Goal: Information Seeking & Learning: Learn about a topic

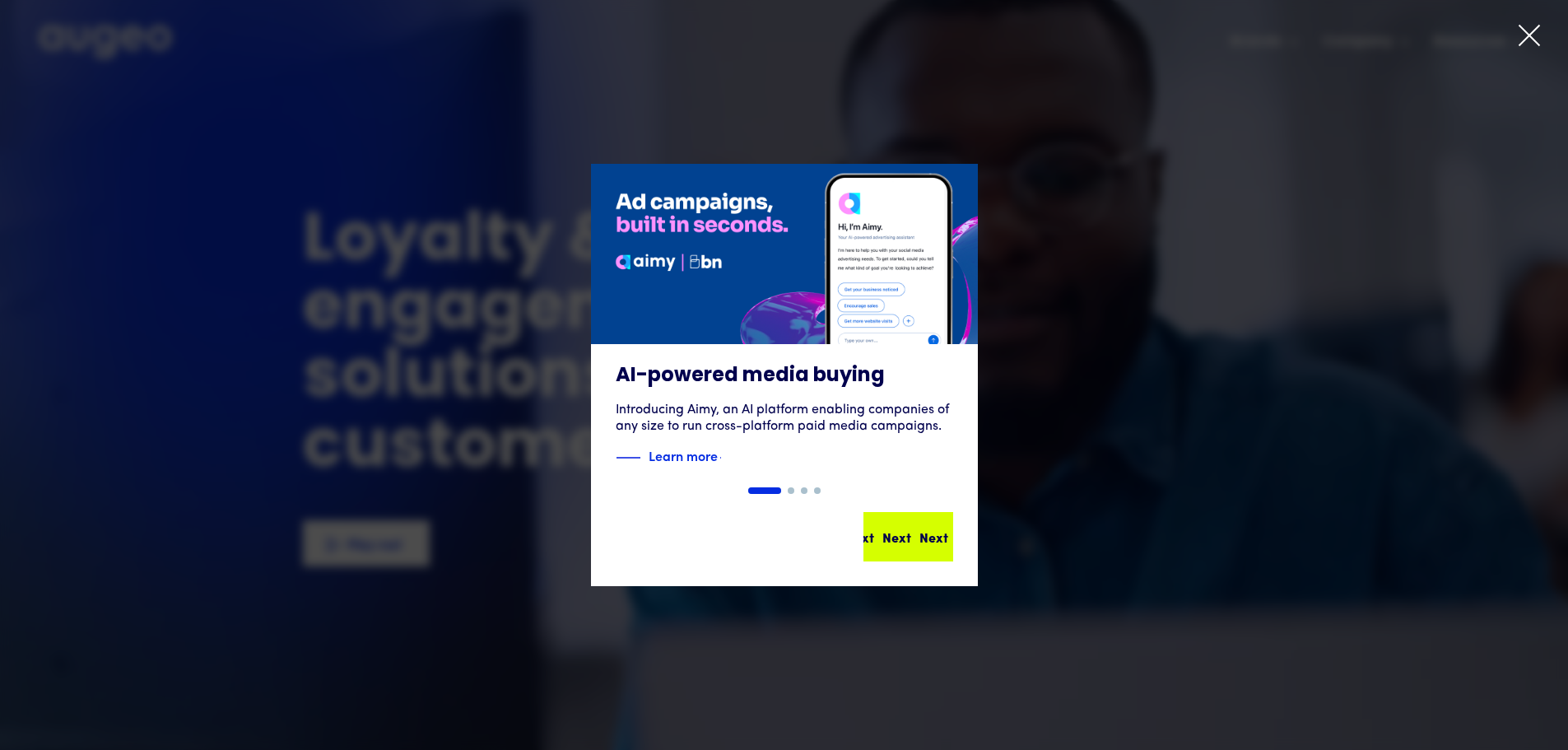
click at [908, 541] on div "Next" at bounding box center [916, 536] width 29 height 20
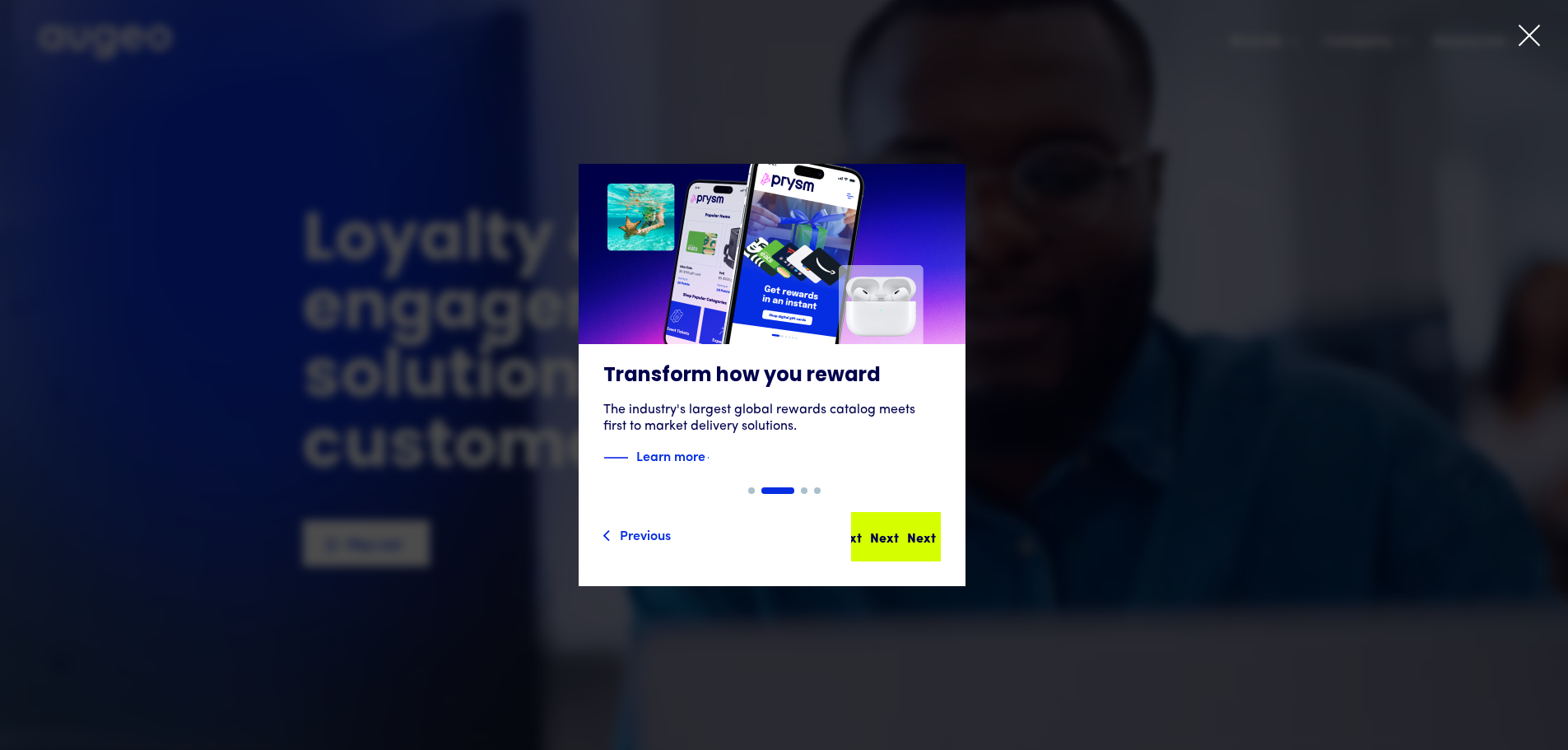
click at [936, 524] on div "Next Next Next Next" at bounding box center [896, 536] width 87 height 46
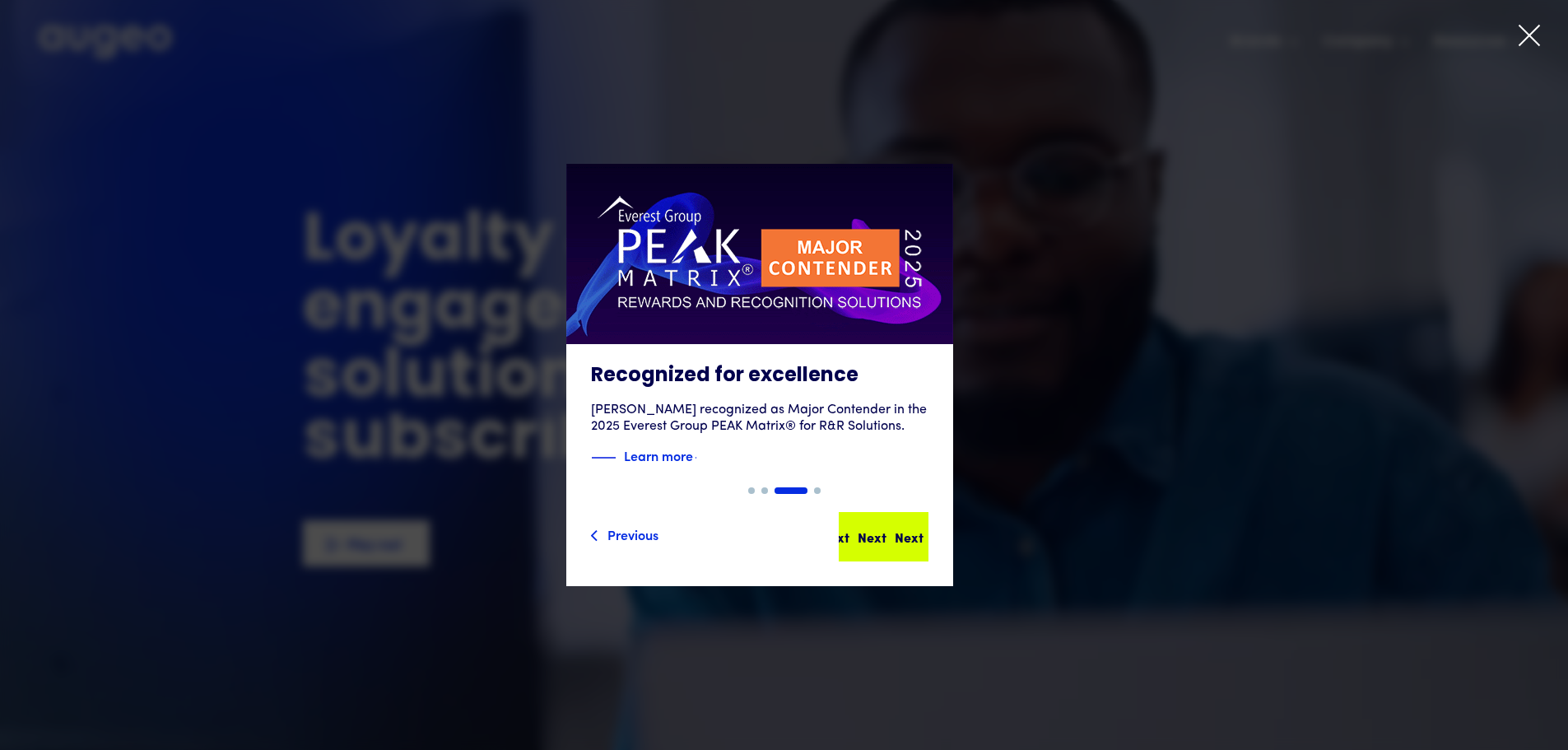
click at [899, 535] on div "Next" at bounding box center [909, 536] width 29 height 20
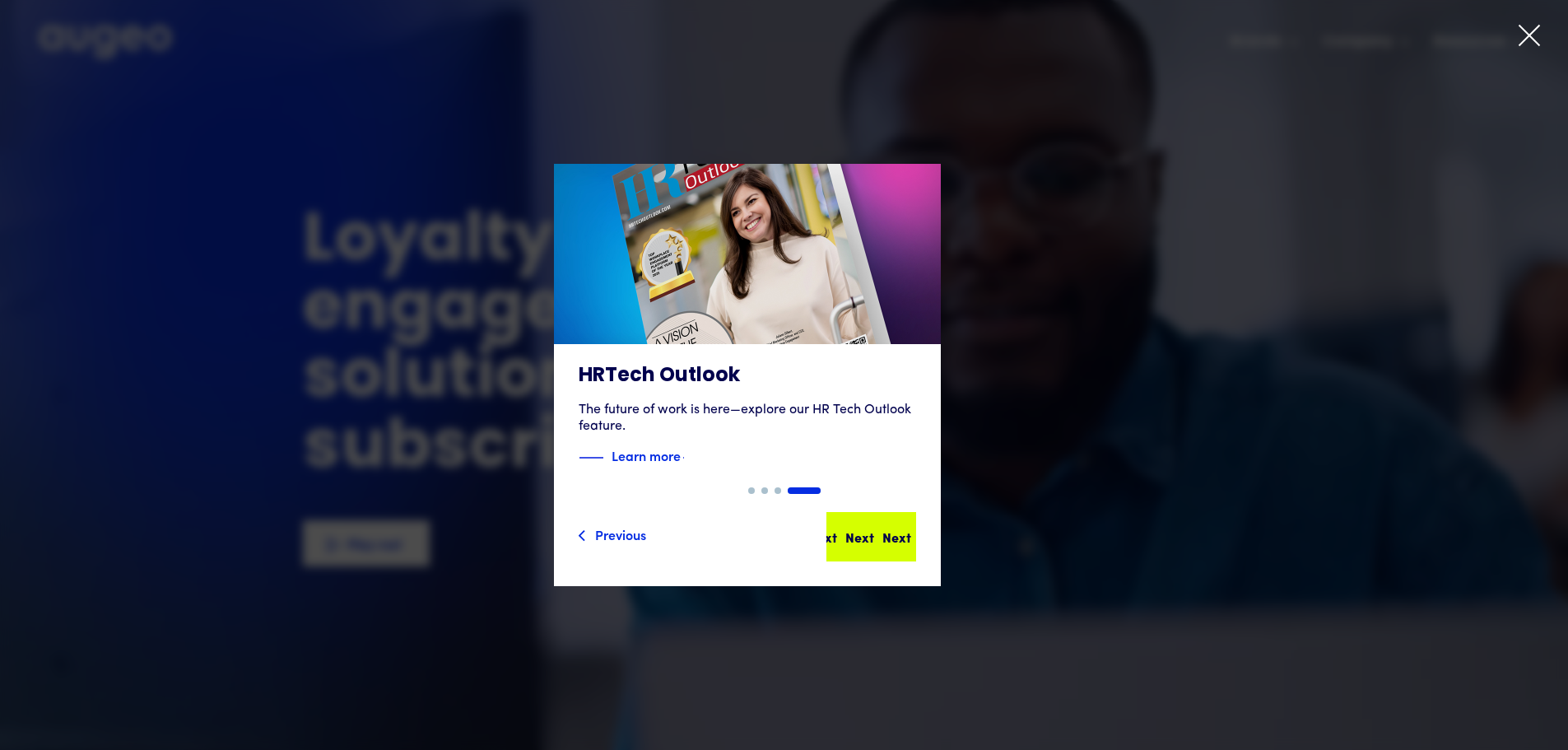
click at [903, 534] on div "Next" at bounding box center [897, 536] width 29 height 20
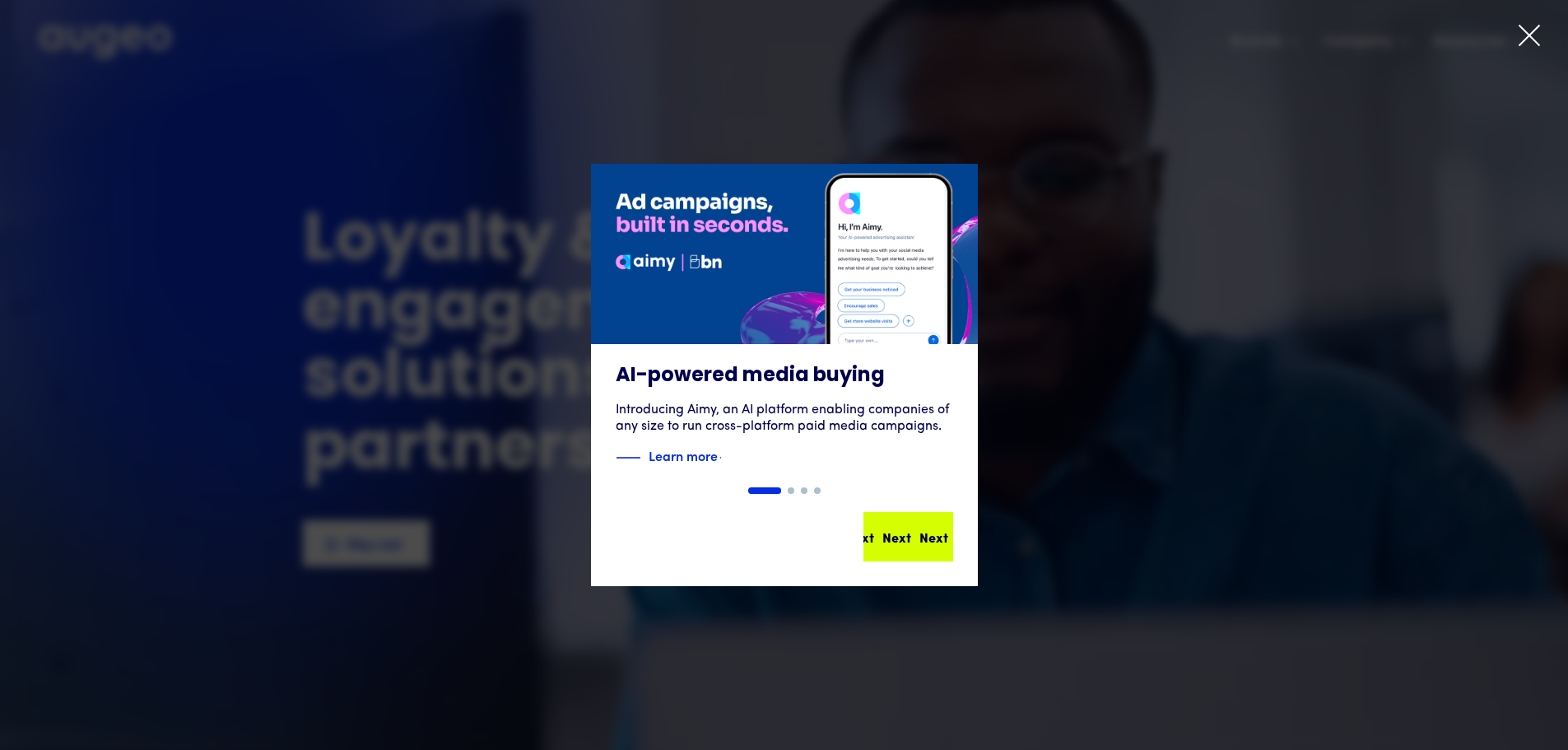
click at [918, 521] on div "Next Next Next Next" at bounding box center [908, 536] width 87 height 46
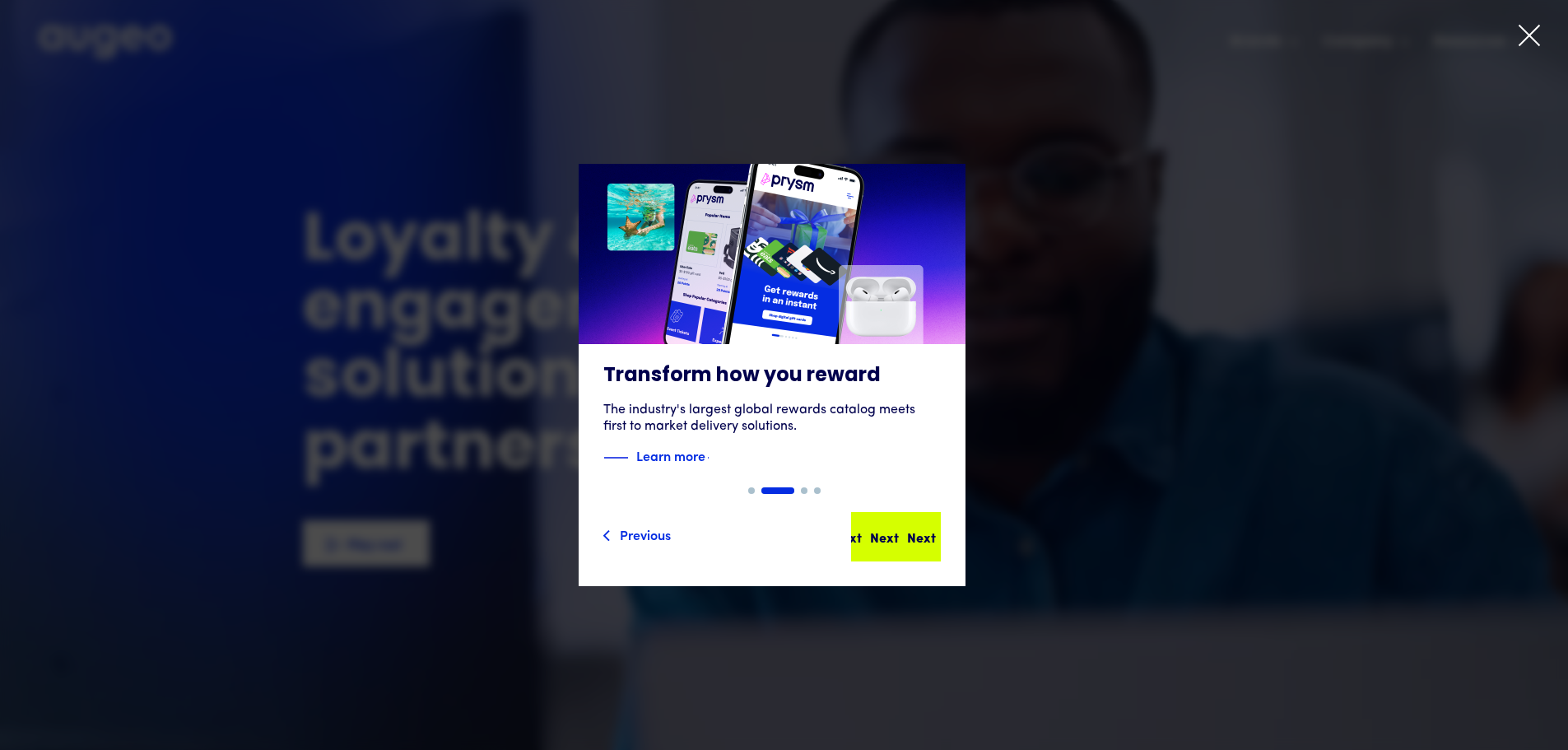
click at [924, 529] on div "Next Next Next Next" at bounding box center [873, 536] width 148 height 20
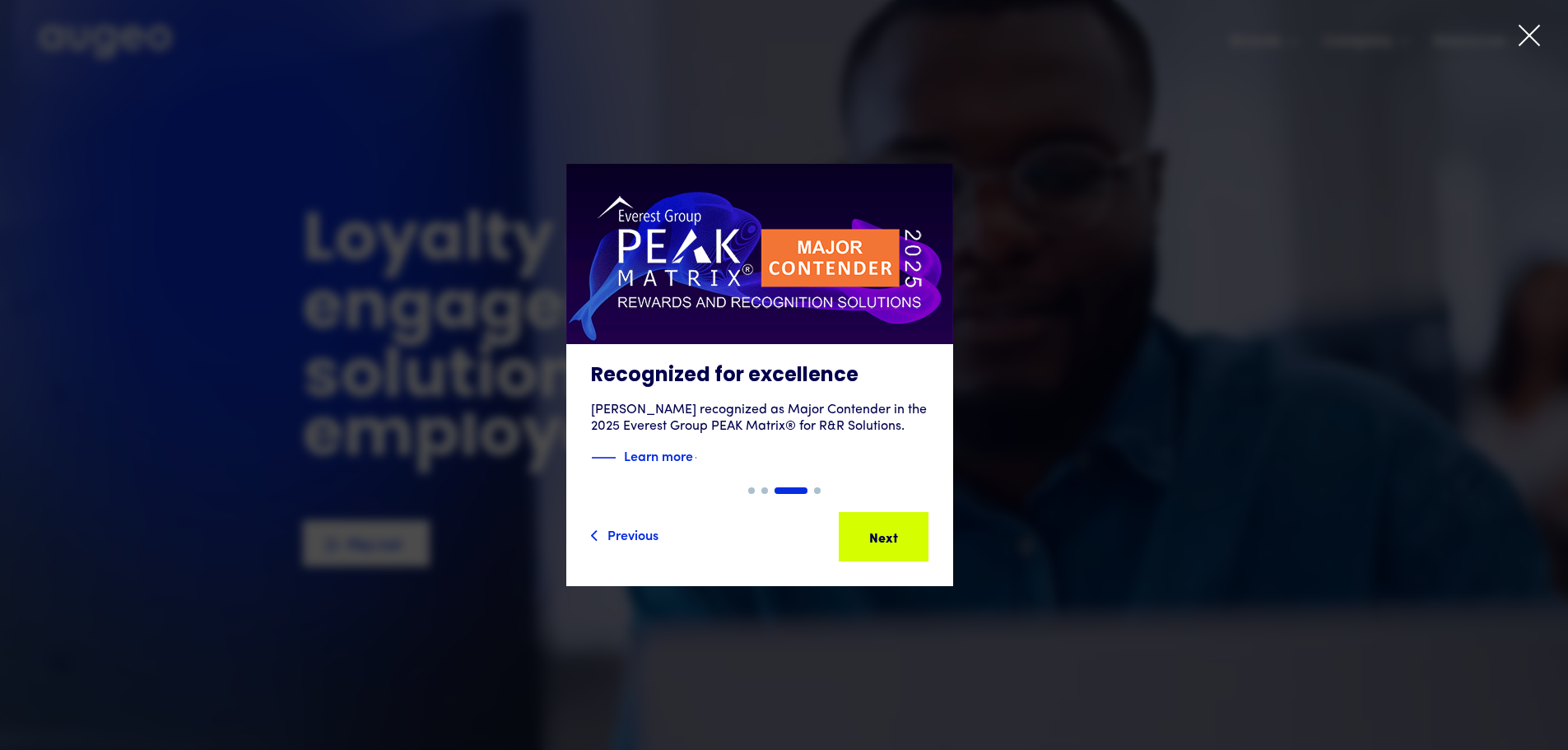
click at [1514, 32] on div at bounding box center [784, 375] width 1568 height 750
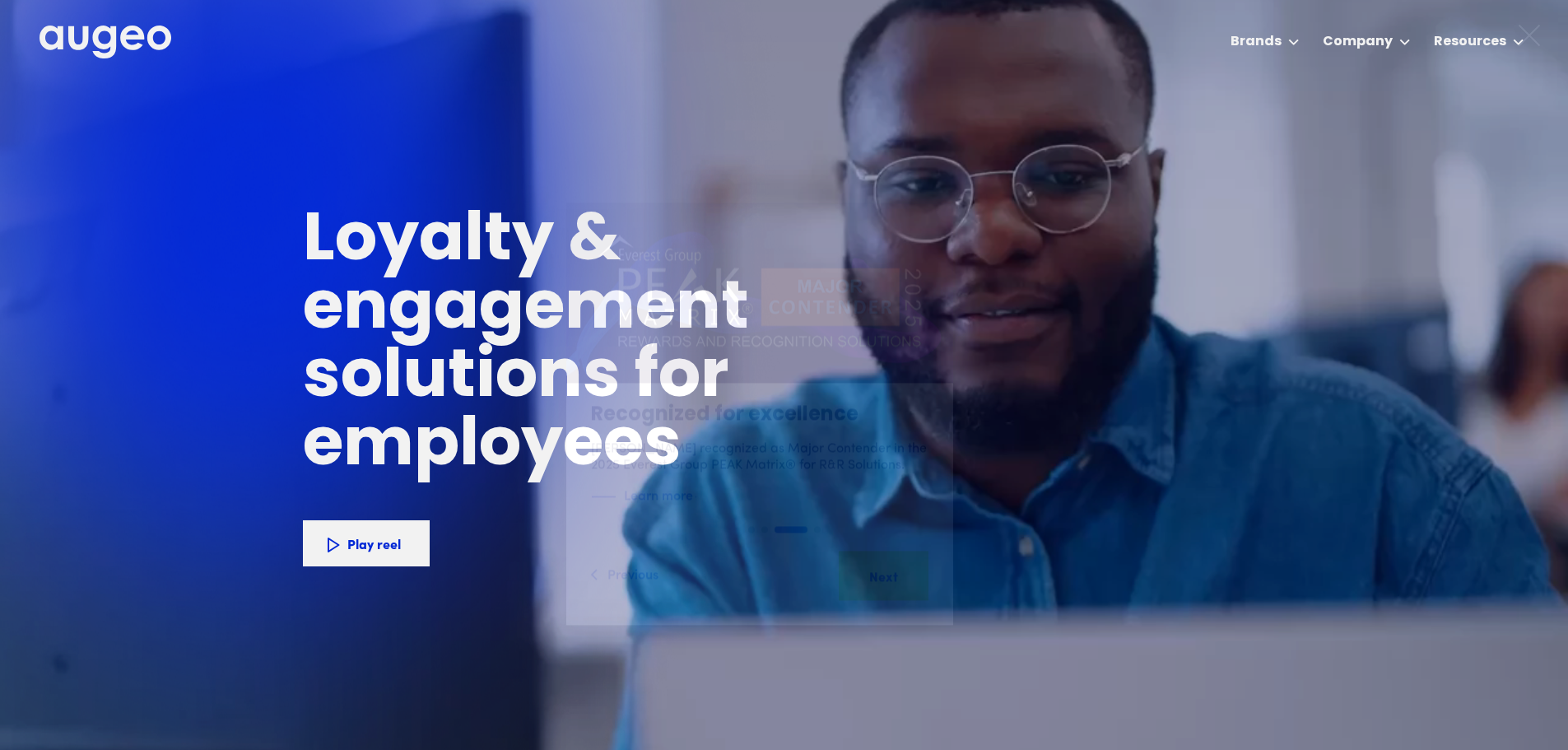
click at [1528, 35] on icon at bounding box center [1529, 35] width 20 height 20
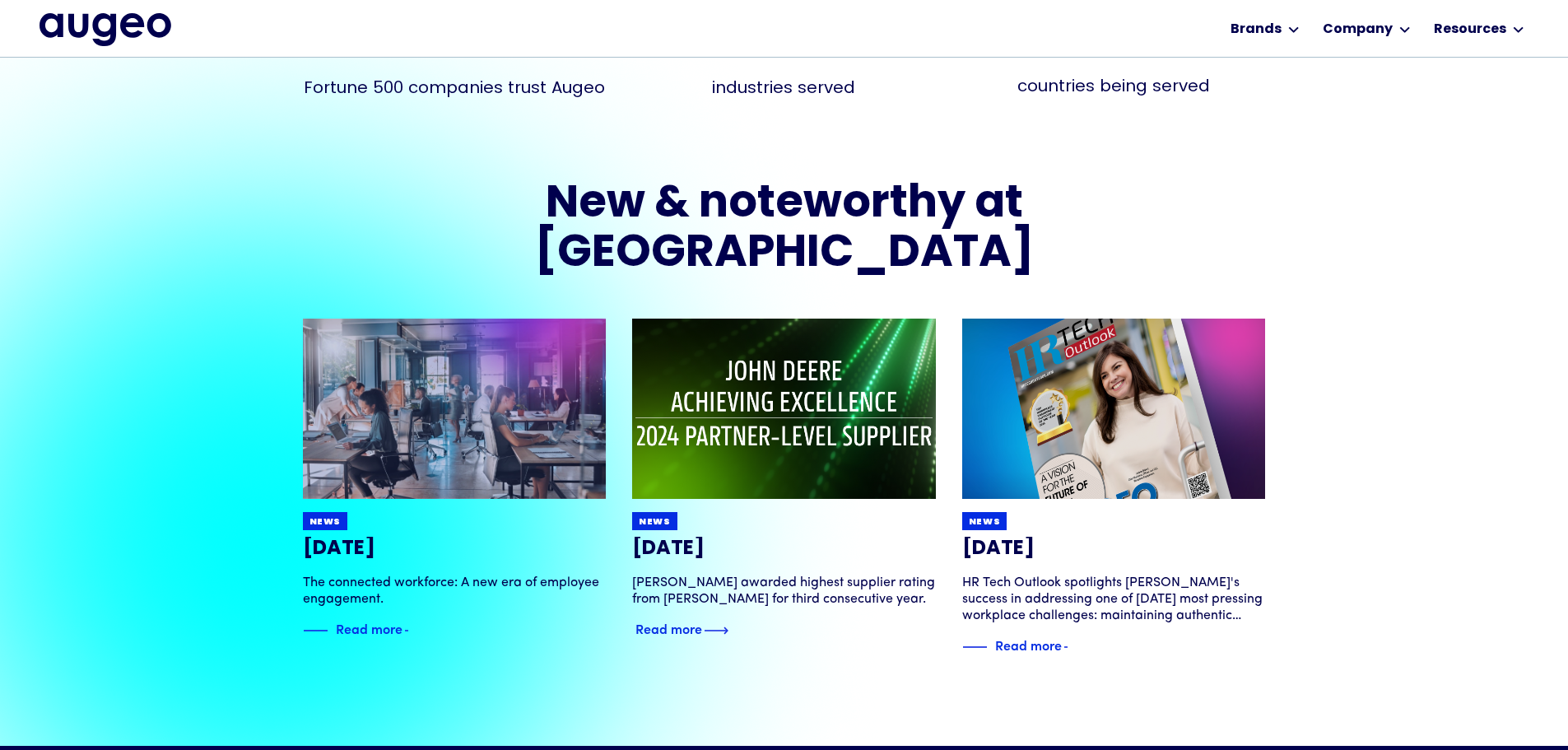
scroll to position [3237, 0]
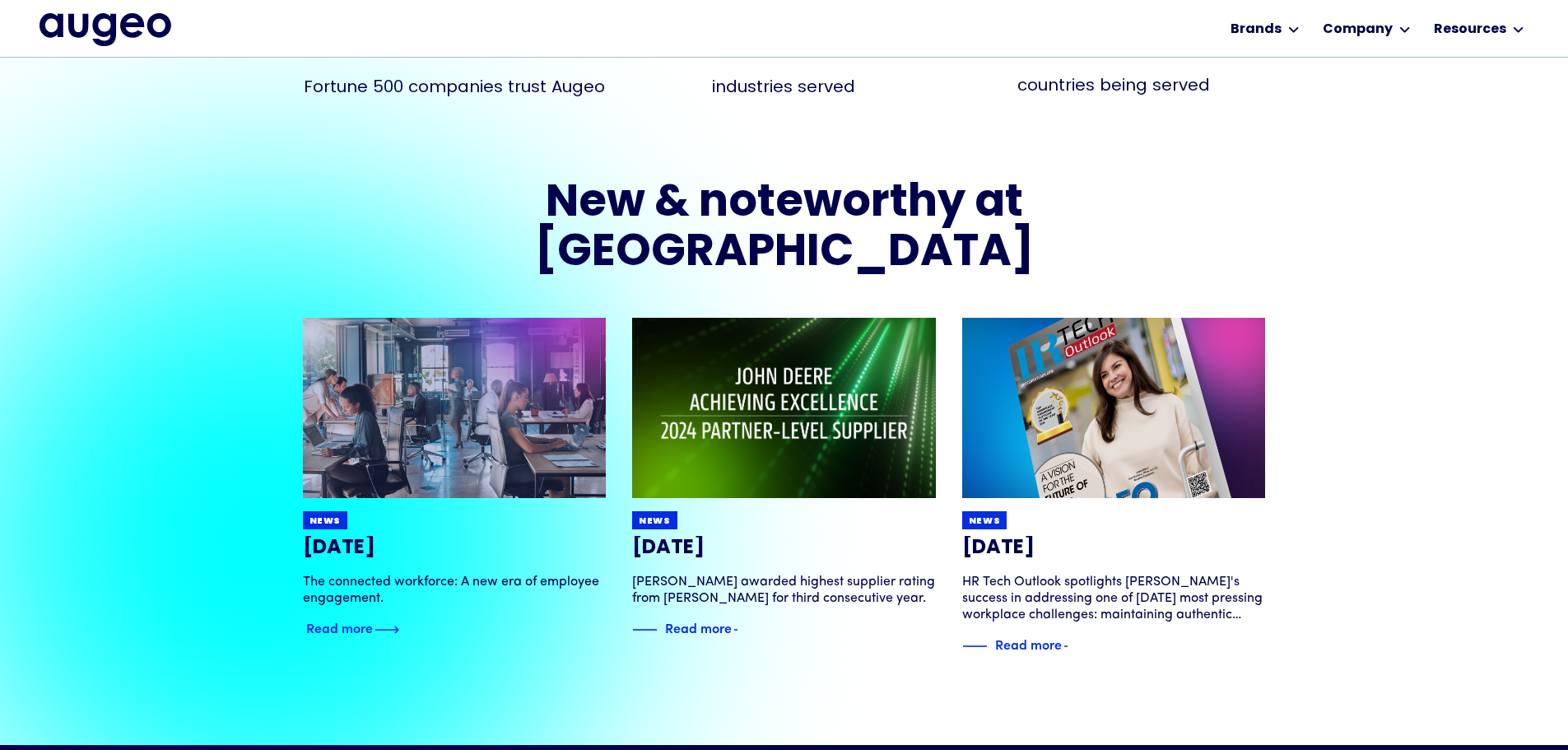
click at [353, 524] on link "News [DATE] The connected workforce: A new era of employee engagement. Read more" at bounding box center [455, 478] width 304 height 322
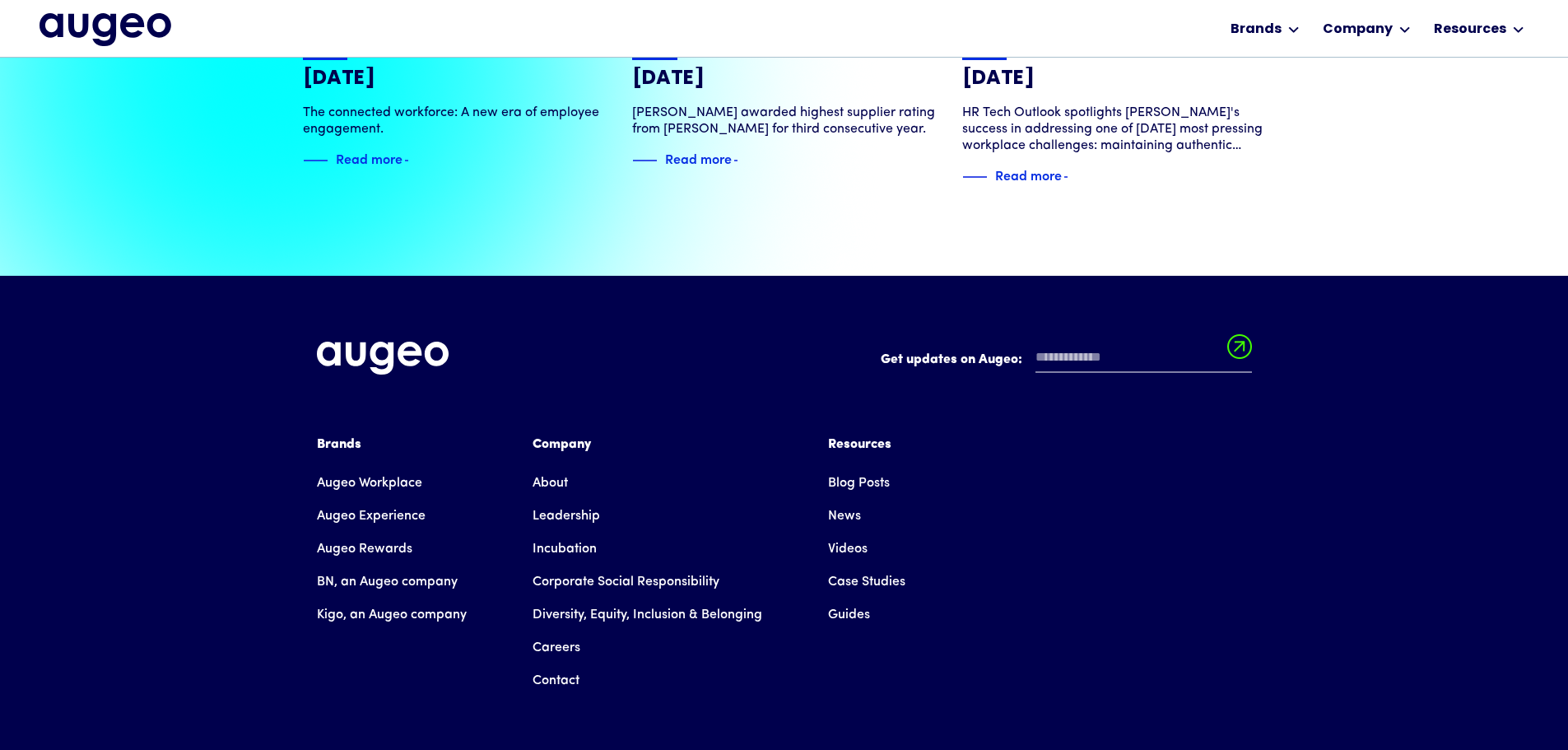
scroll to position [3719, 0]
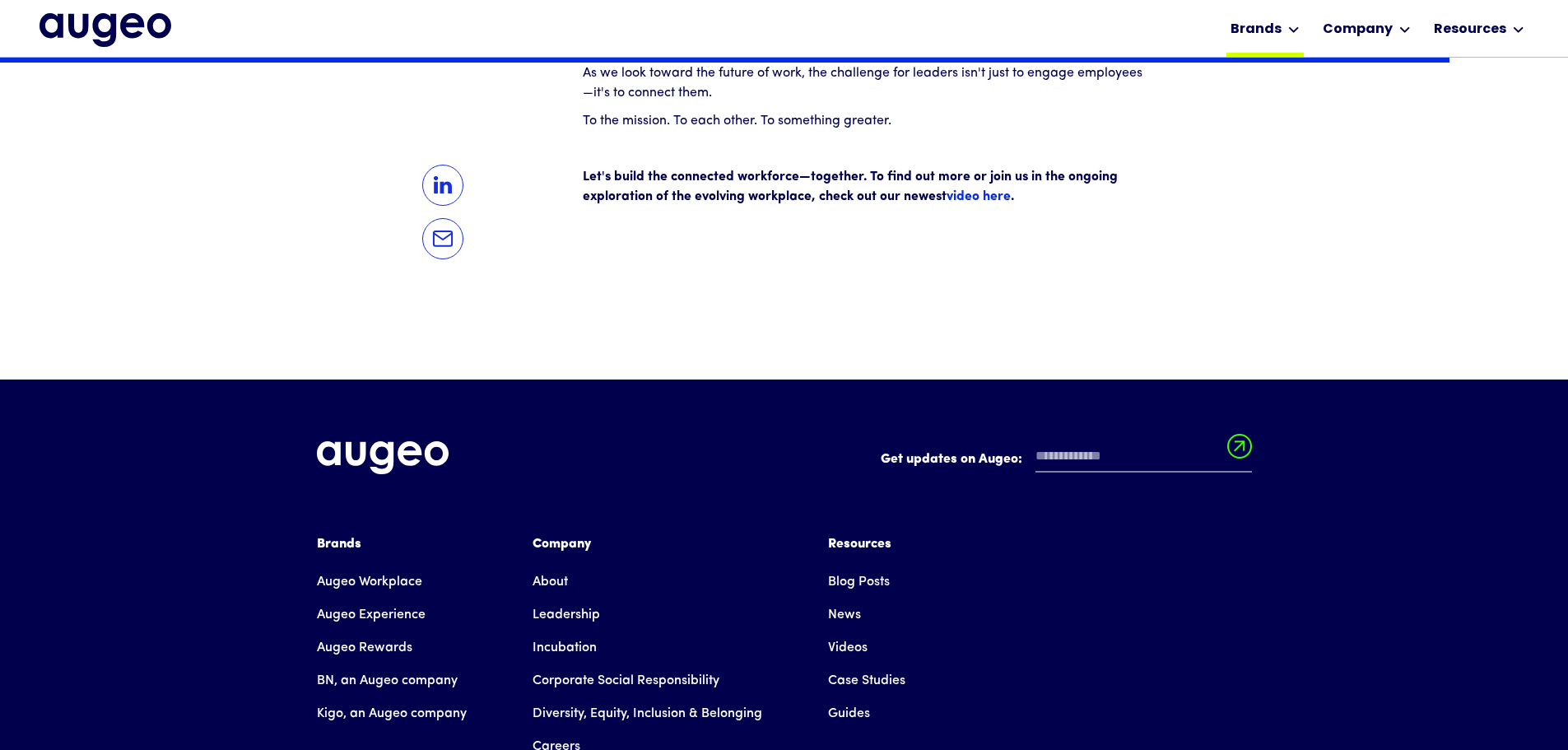
scroll to position [2572, 0]
